Goal: Information Seeking & Learning: Check status

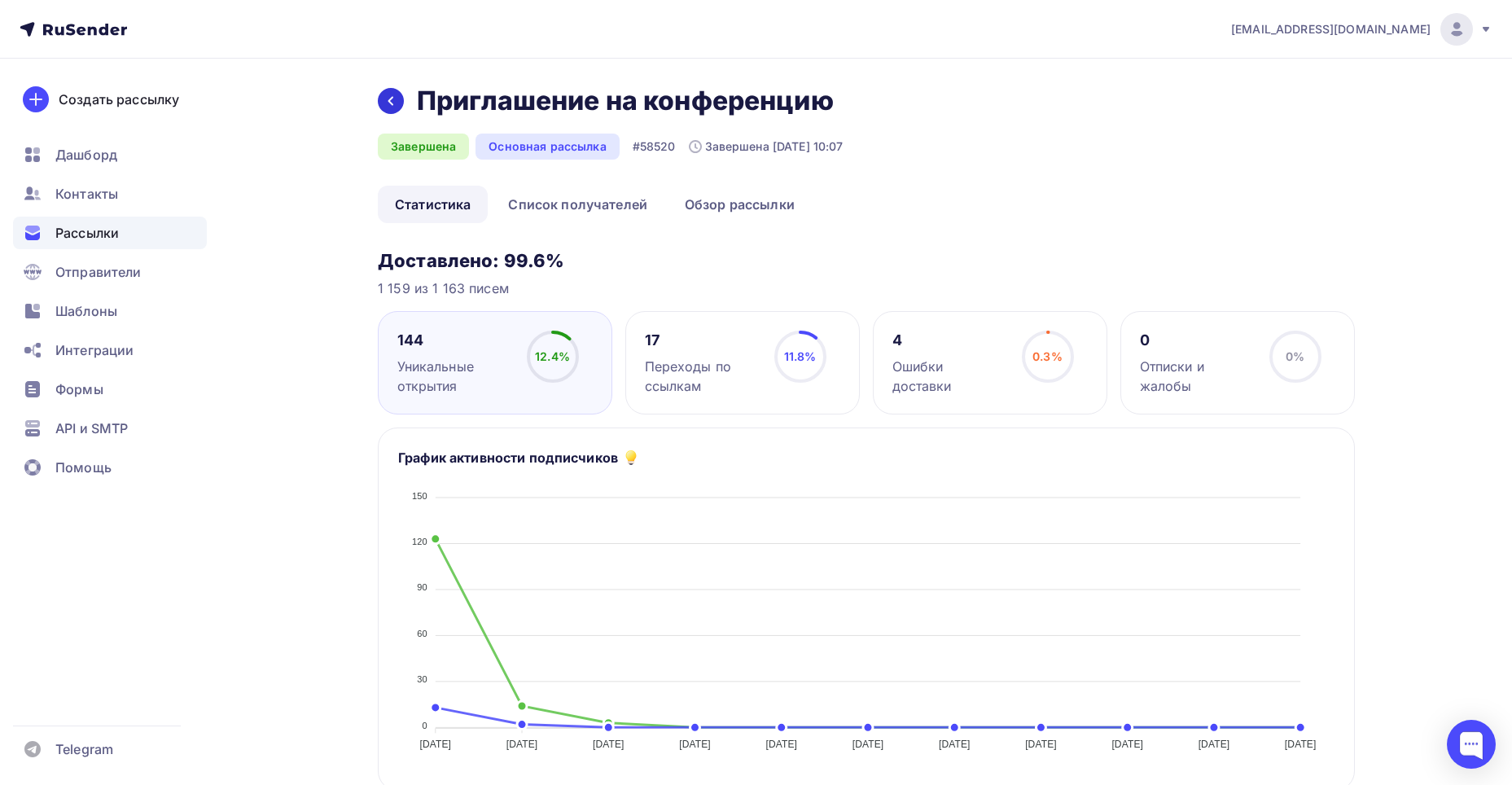
click at [401, 104] on div at bounding box center [390, 101] width 26 height 26
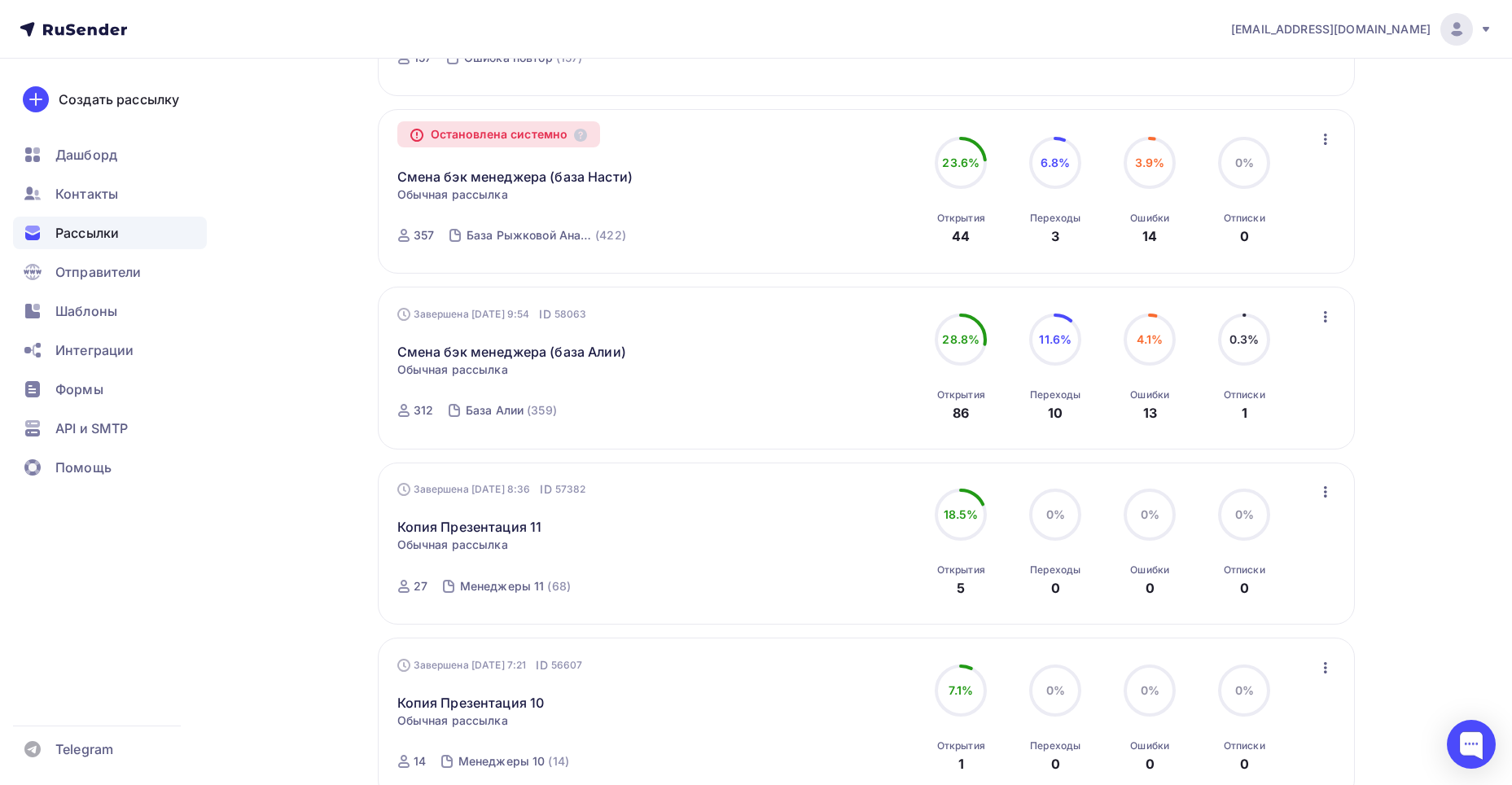
scroll to position [1140, 0]
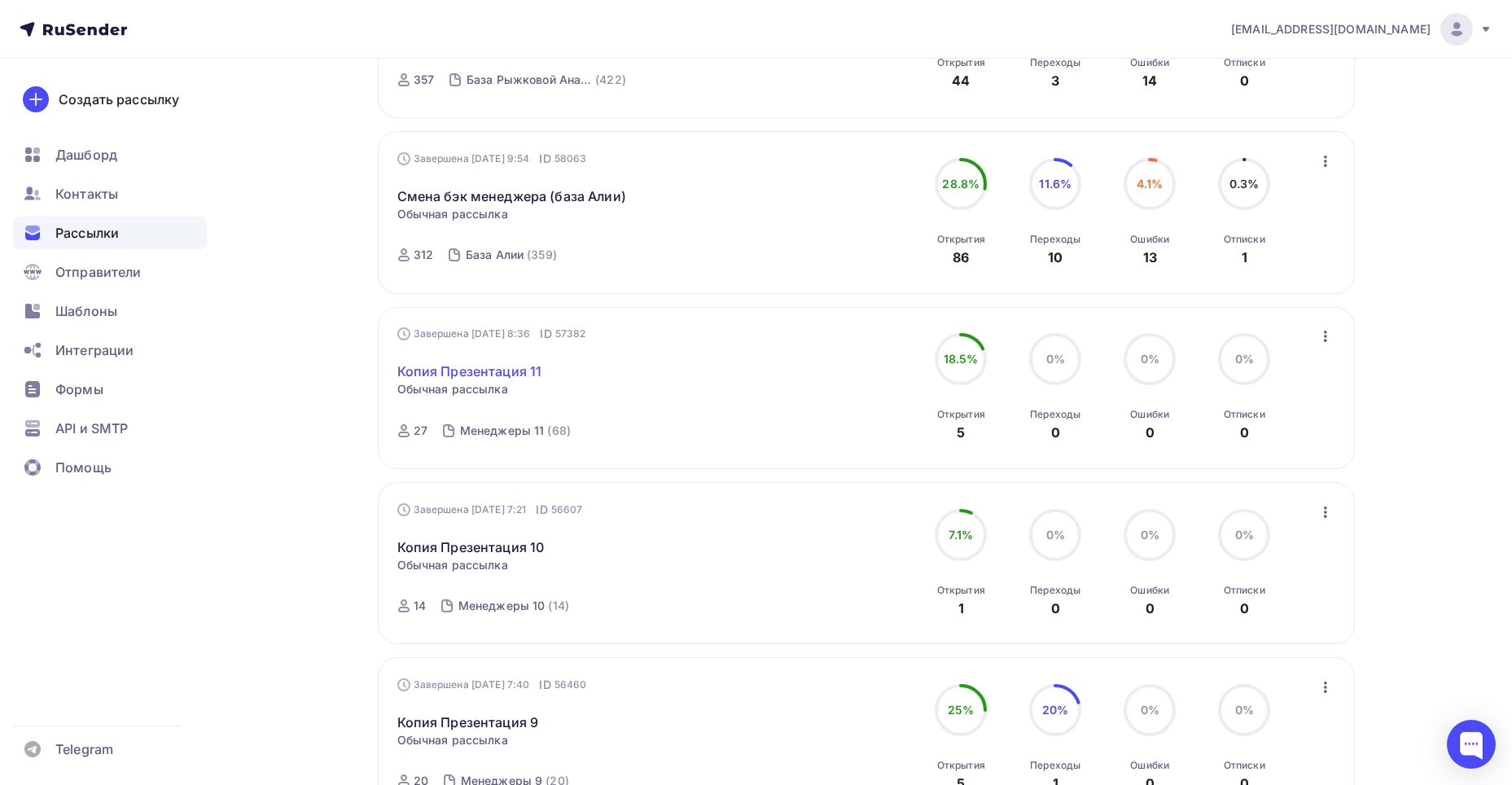
click at [534, 361] on link "Копия Презентация 11" at bounding box center [470, 371] width 145 height 20
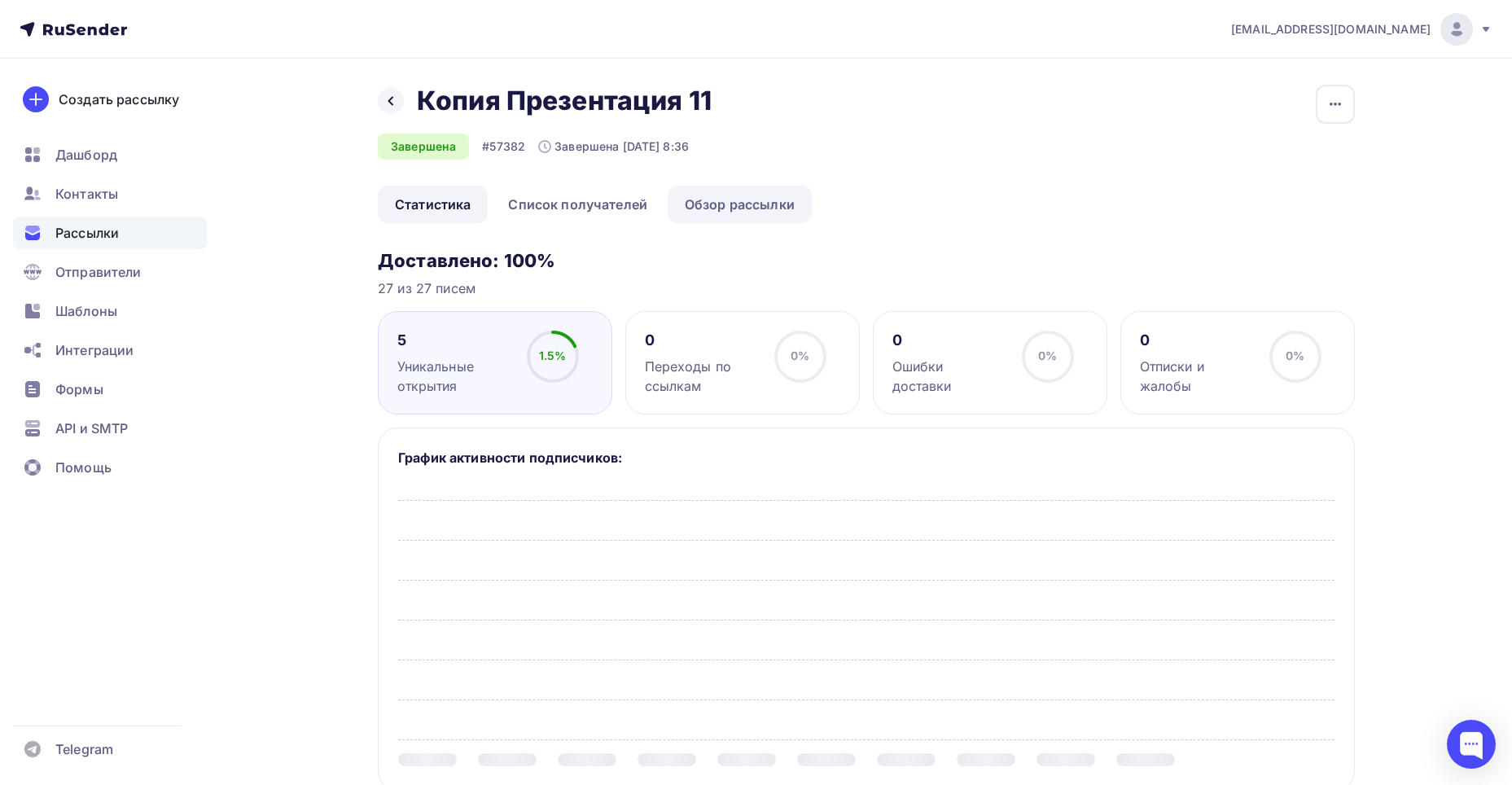
click at [698, 199] on link "Обзор рассылки" at bounding box center [740, 204] width 144 height 37
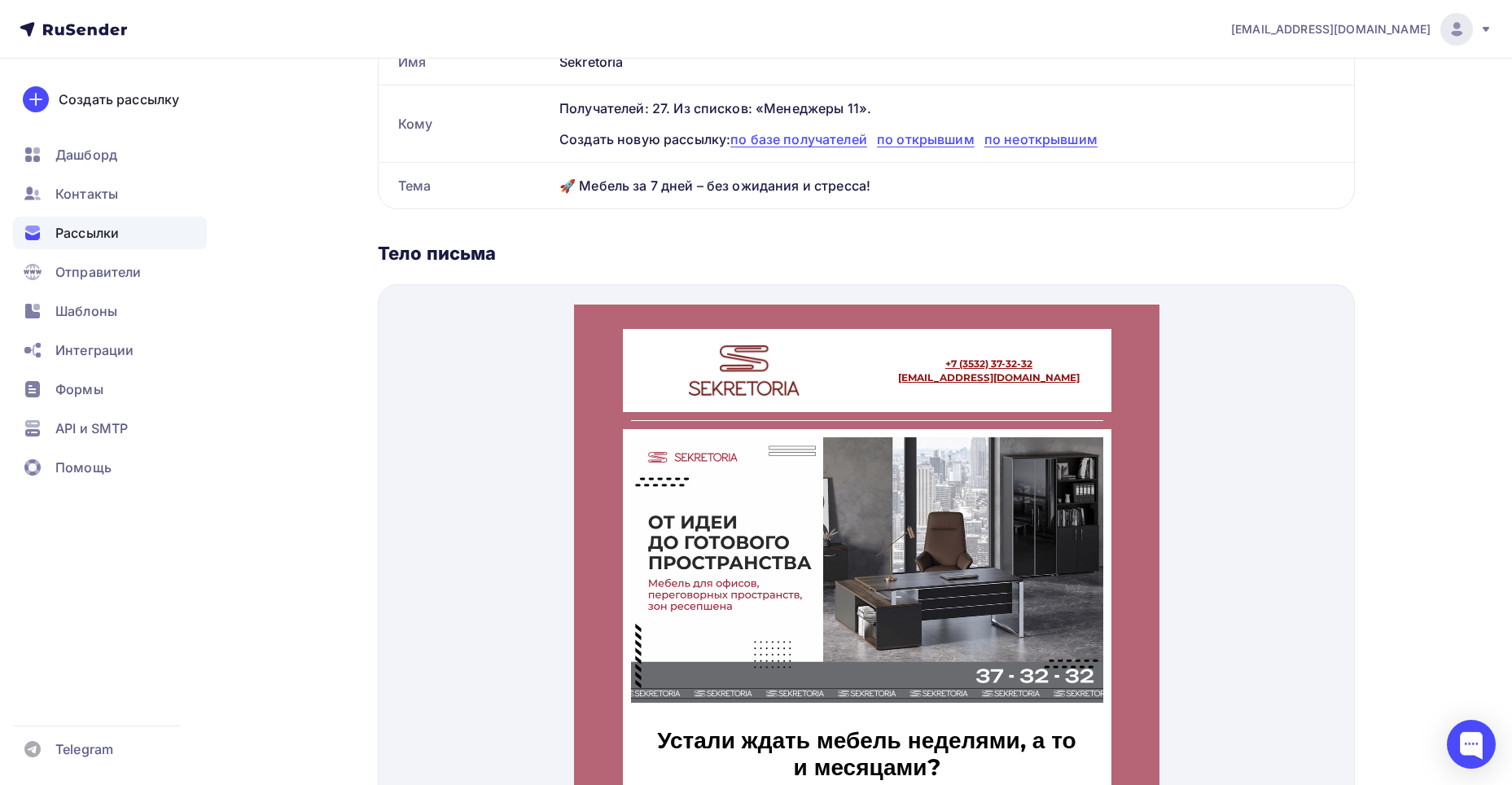
scroll to position [488, 0]
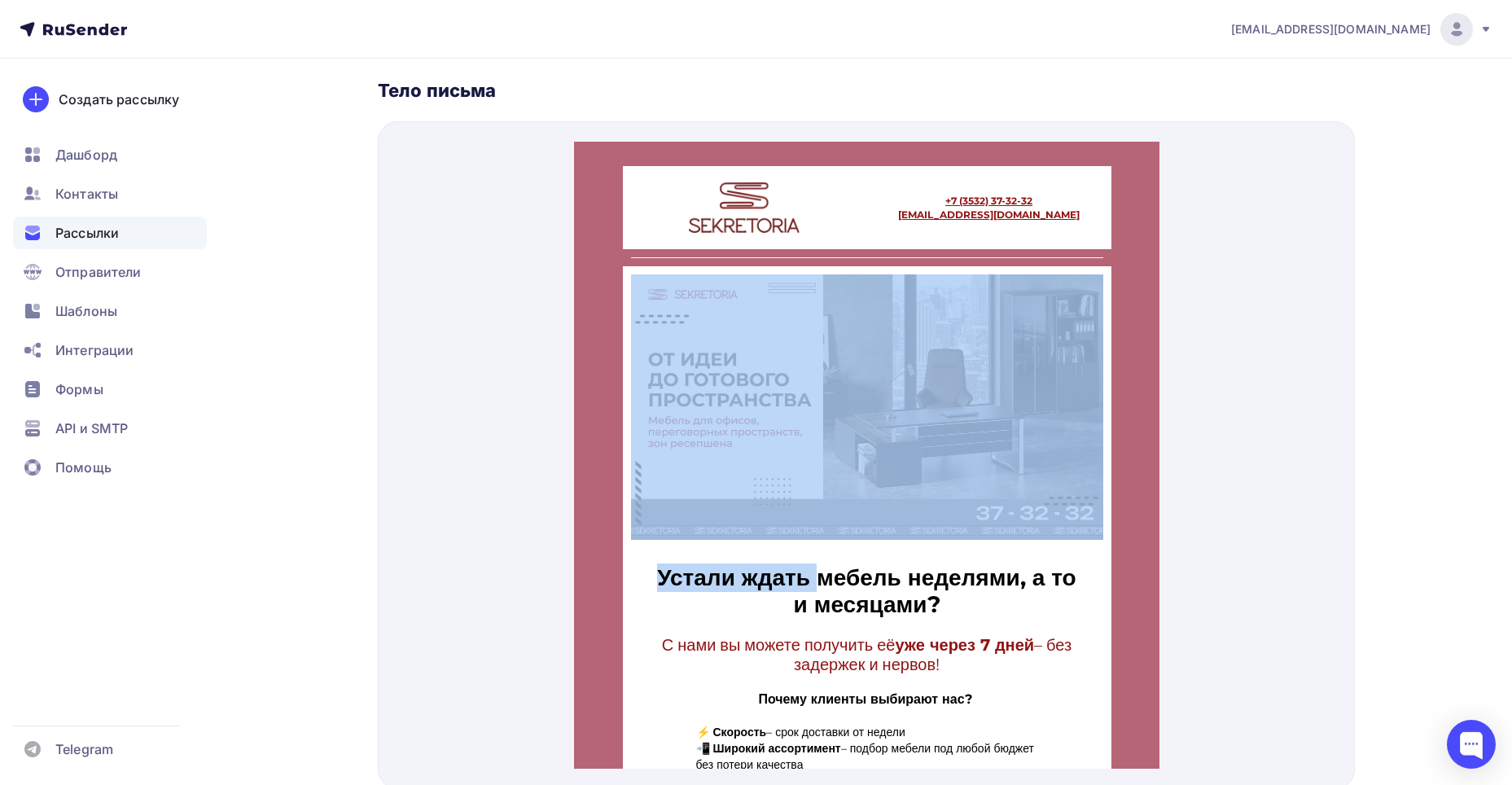
drag, startPoint x: 623, startPoint y: 254, endPoint x: 841, endPoint y: 559, distance: 374.9
click at [841, 559] on div "Устали ждать мебель неделями, а то и месяцами? С нами вы можете получить её уже…" at bounding box center [867, 576] width 488 height 660
click at [654, 534] on td at bounding box center [867, 391] width 488 height 289
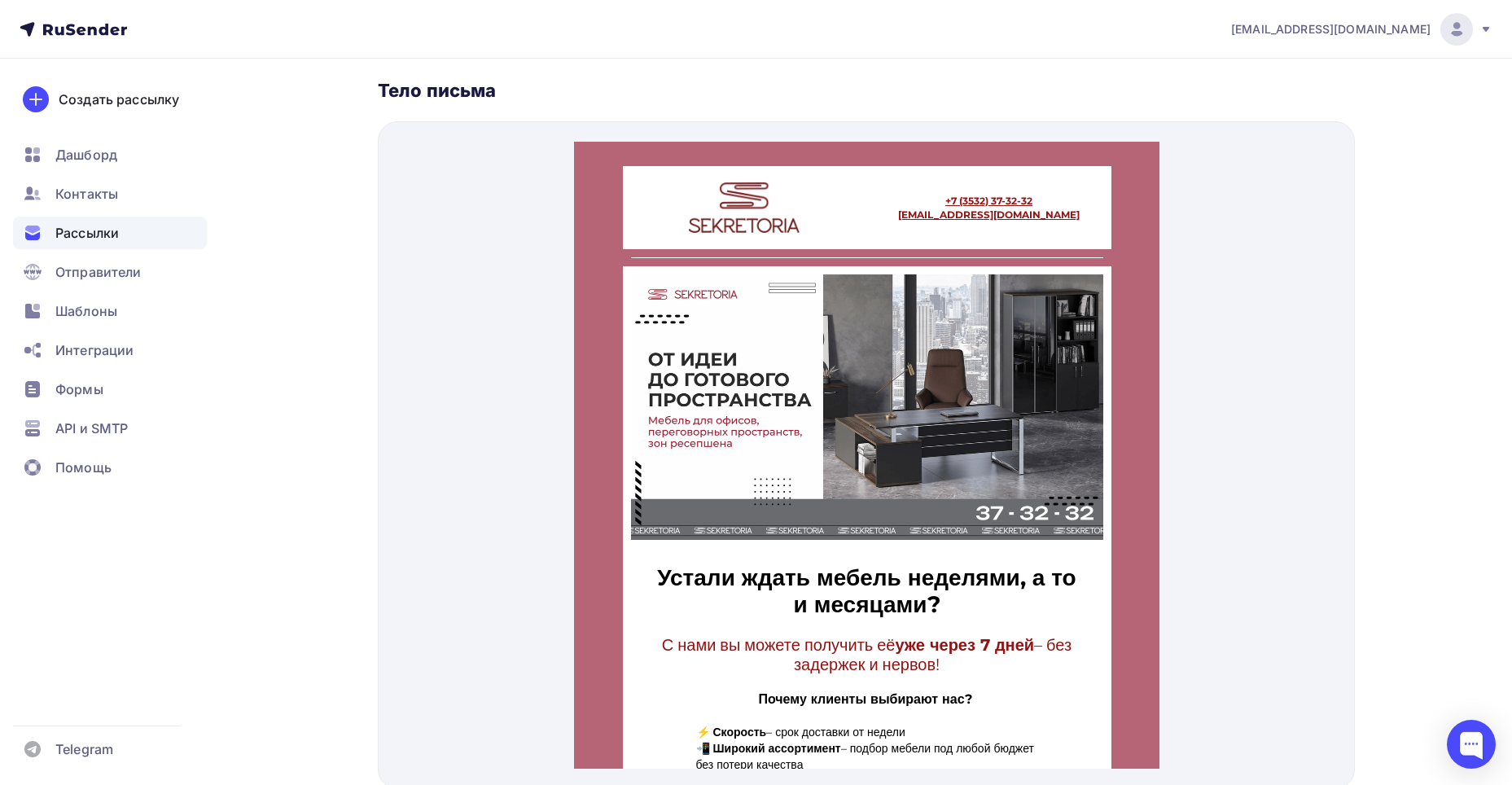
click at [647, 545] on td "Устали ждать мебель неделями, а то и месяцами?" at bounding box center [867, 572] width 488 height 71
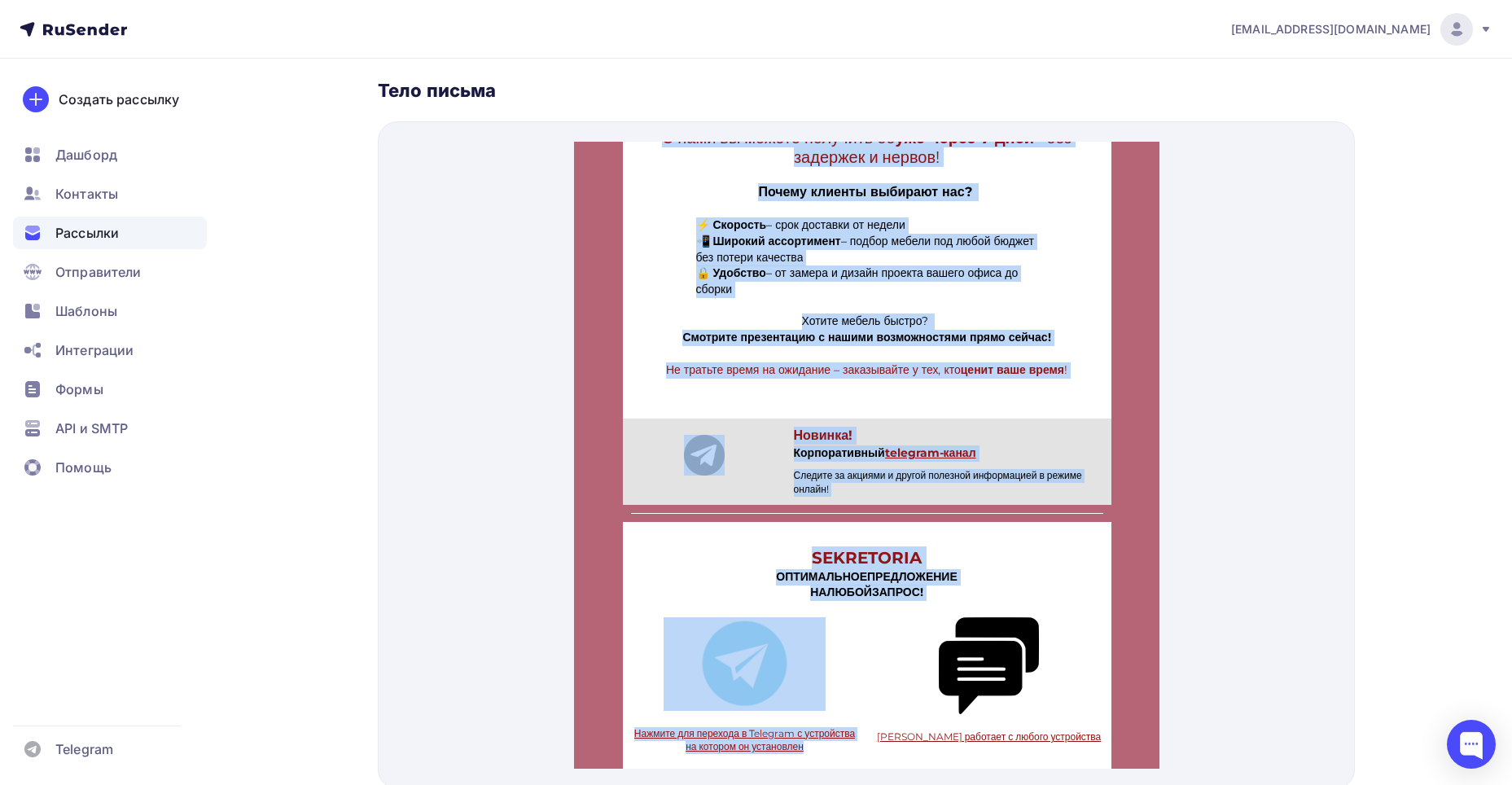
scroll to position [570, 0]
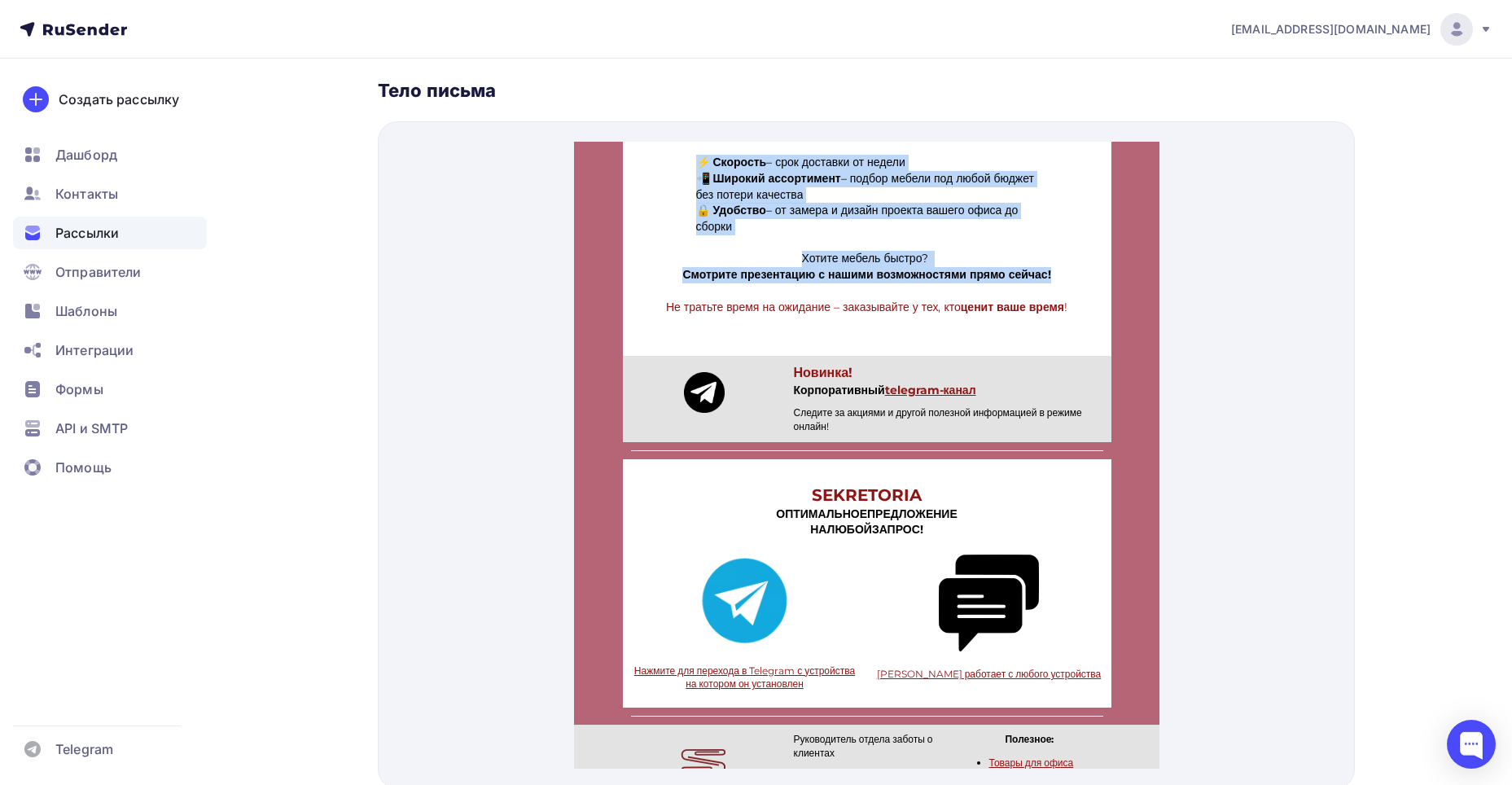
drag, startPoint x: 661, startPoint y: 399, endPoint x: 1038, endPoint y: 311, distance: 387.1
click at [1038, 311] on div "Устали ждать мебель неделями, а то и месяцами? С нами вы можете получить её уже…" at bounding box center [867, 6] width 488 height 660
copy div "Устали ждать мебель неделями, а то и месяцами? С нами вы можете получить её уже…"
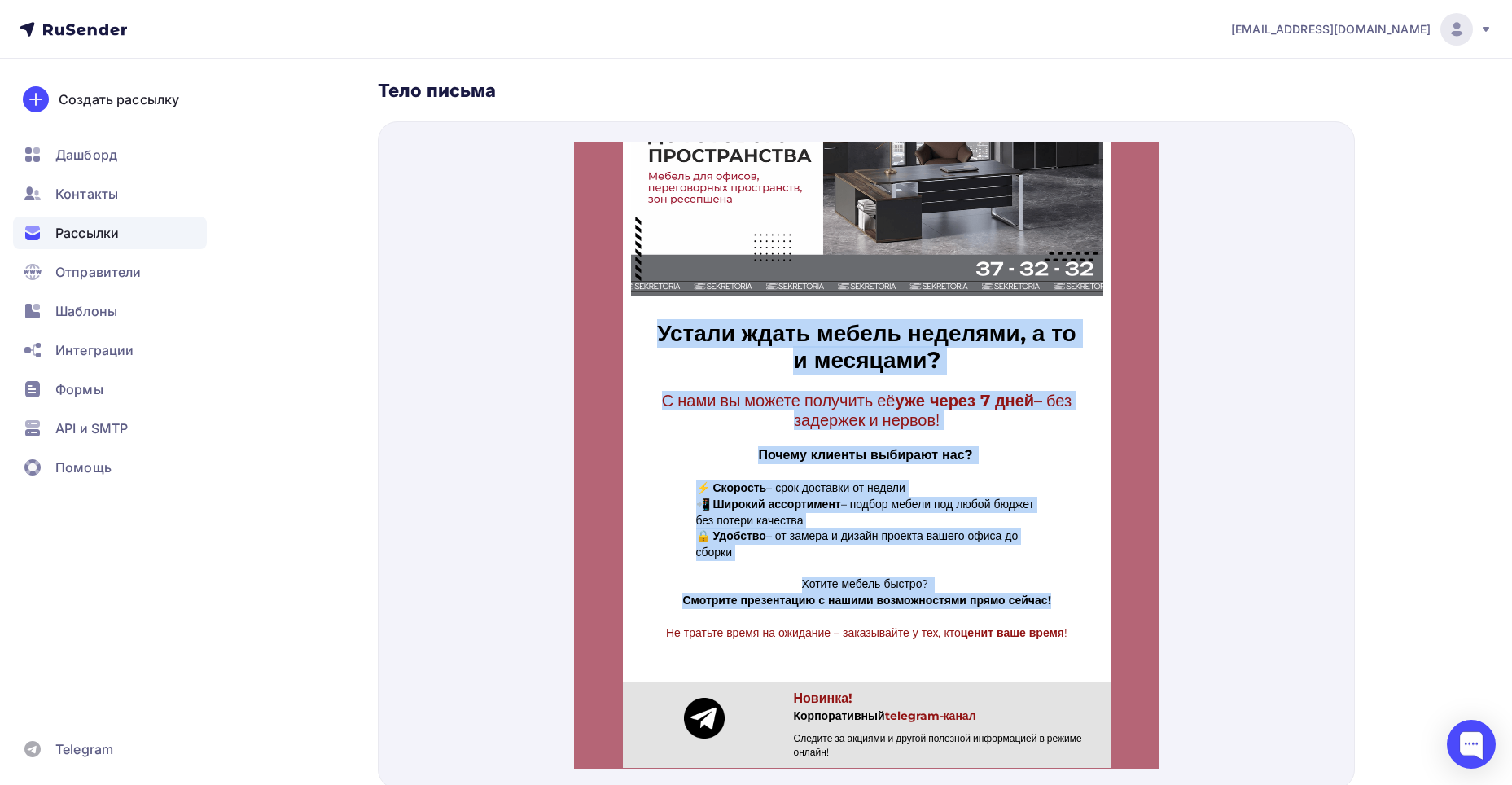
scroll to position [0, 0]
